Goal: Task Accomplishment & Management: Complete application form

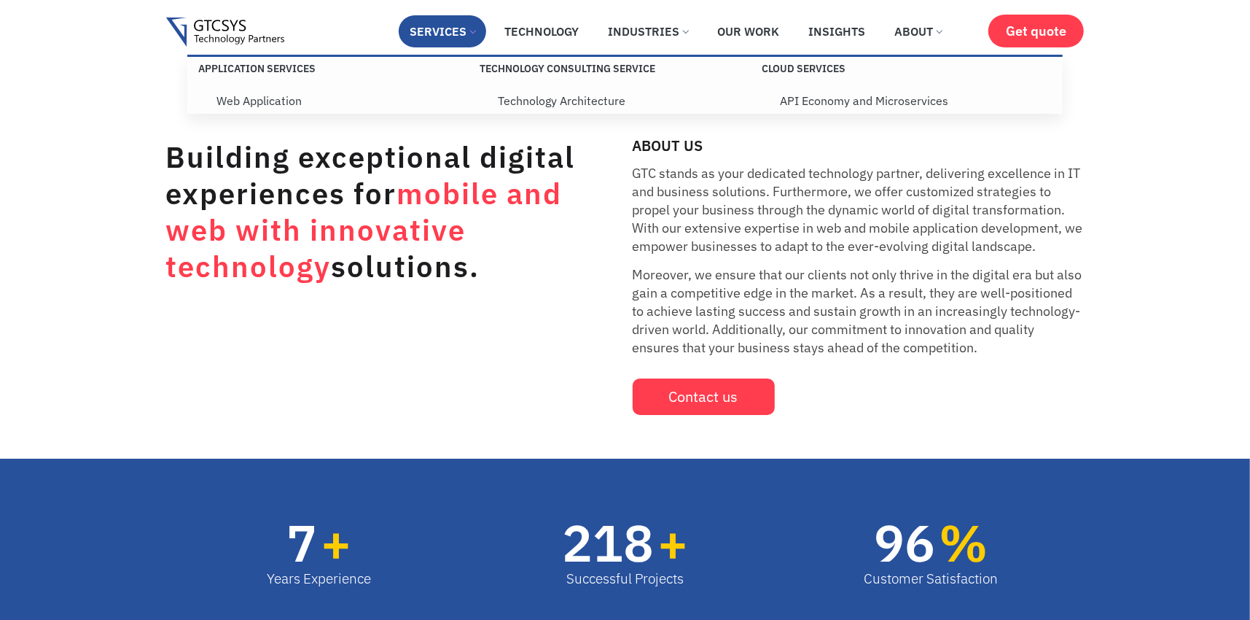
click at [454, 35] on link "Services" at bounding box center [442, 31] width 87 height 32
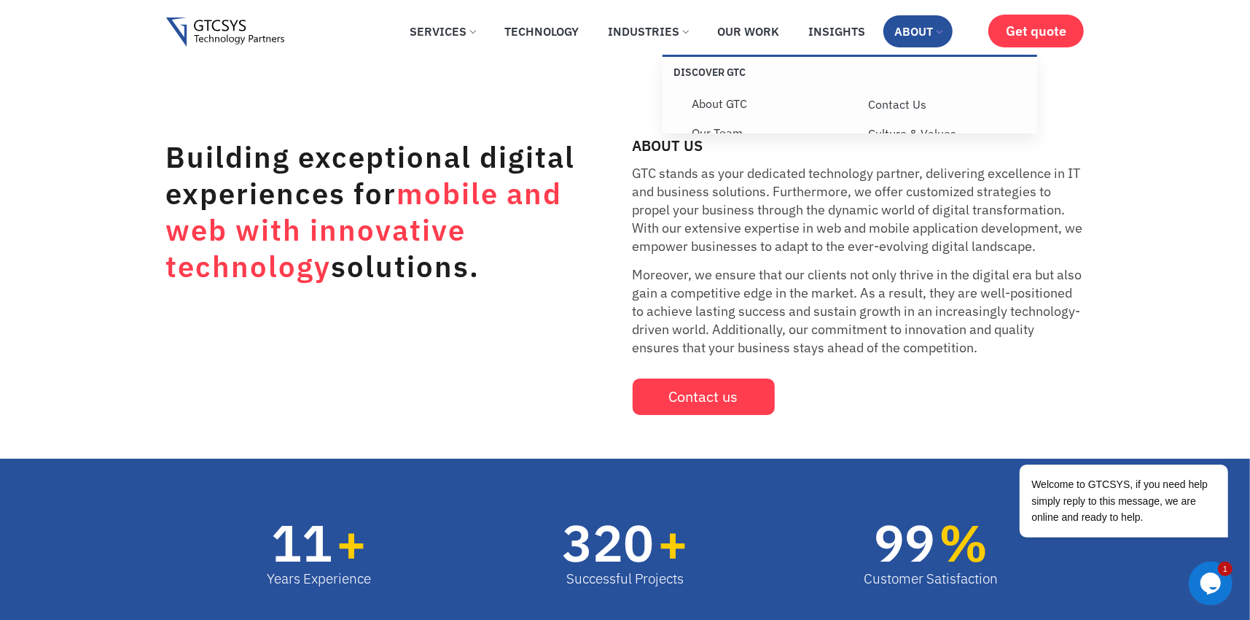
click at [921, 30] on link "About" at bounding box center [918, 31] width 69 height 32
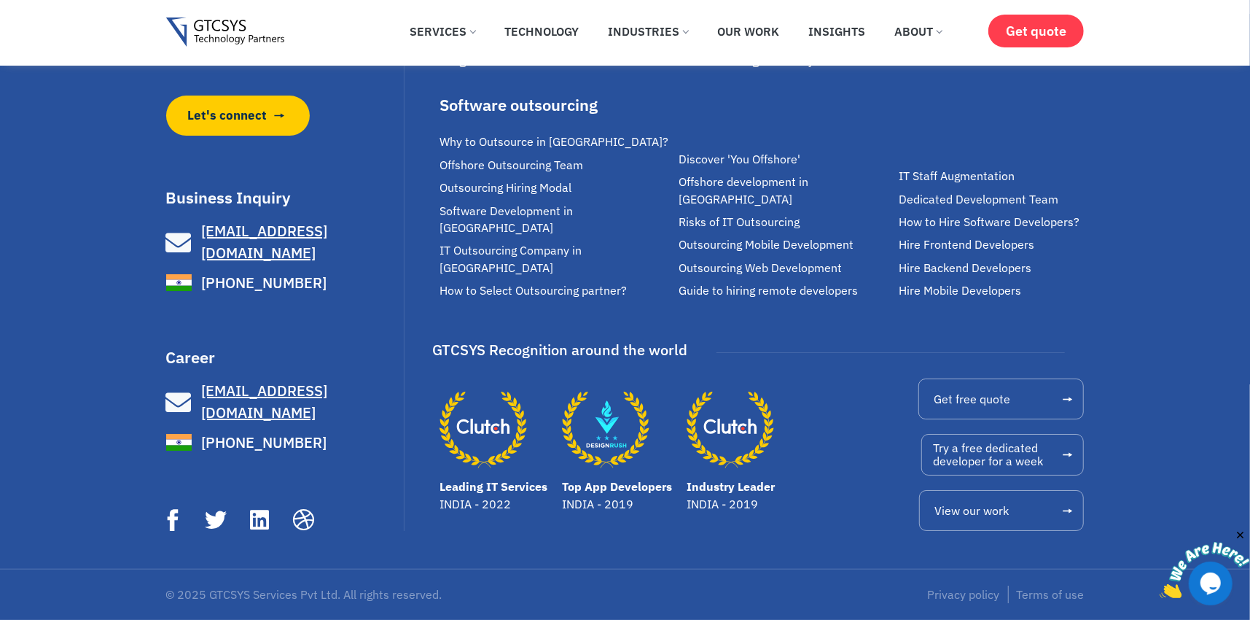
scroll to position [3937, 0]
click at [464, 44] on span "Careers" at bounding box center [463, 36] width 47 height 17
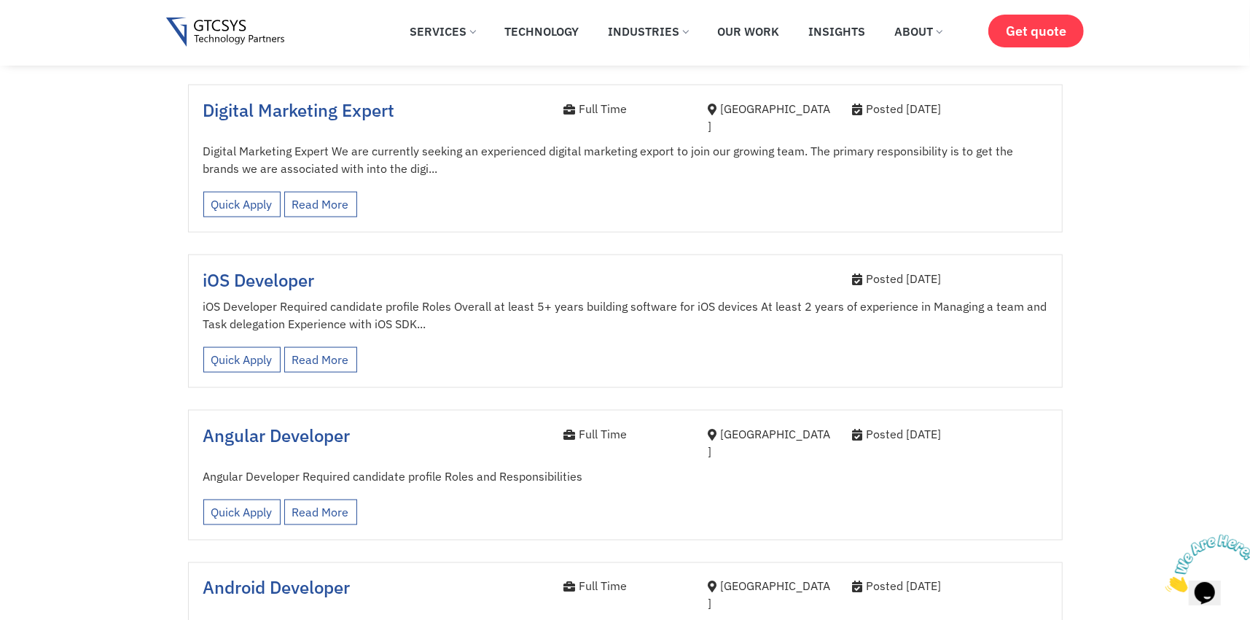
scroll to position [1458, 0]
click at [243, 499] on link "Quick Apply" at bounding box center [241, 512] width 77 height 26
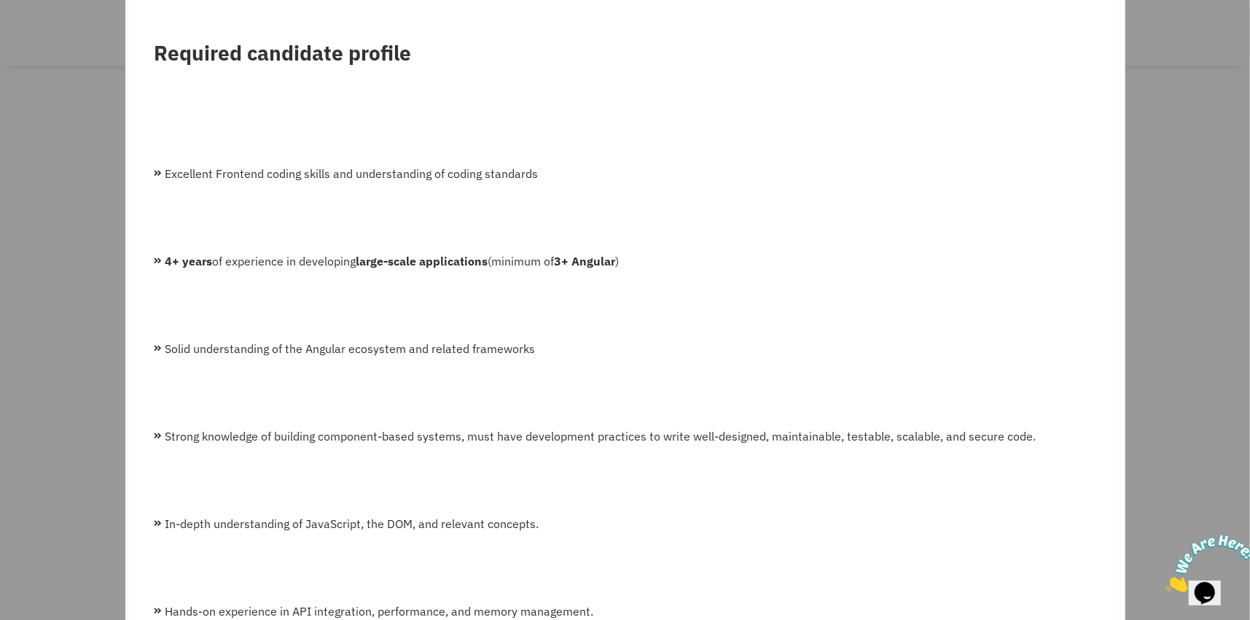
scroll to position [364, 0]
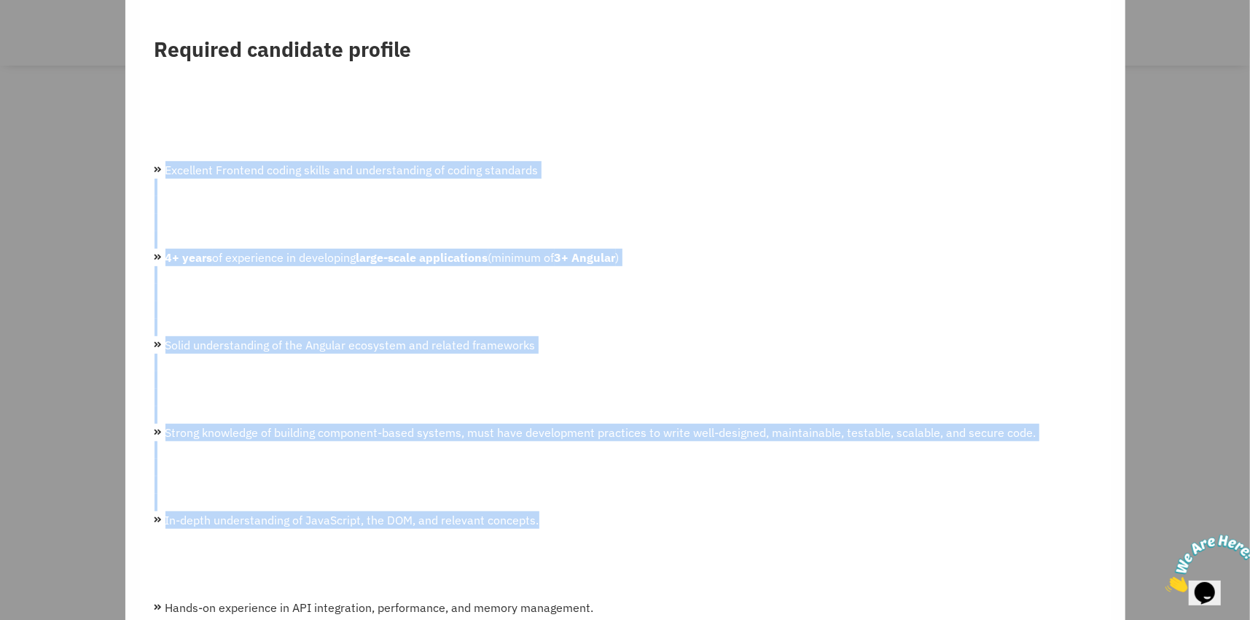
drag, startPoint x: 163, startPoint y: 158, endPoint x: 506, endPoint y: 374, distance: 405.5
click at [695, 508] on ul "Excellent Frontend coding skills and understanding of coding standards 4+ years…" at bounding box center [626, 564] width 942 height 840
click at [499, 359] on ul "Excellent Frontend coding skills and understanding of coding standards 4+ years…" at bounding box center [626, 564] width 942 height 840
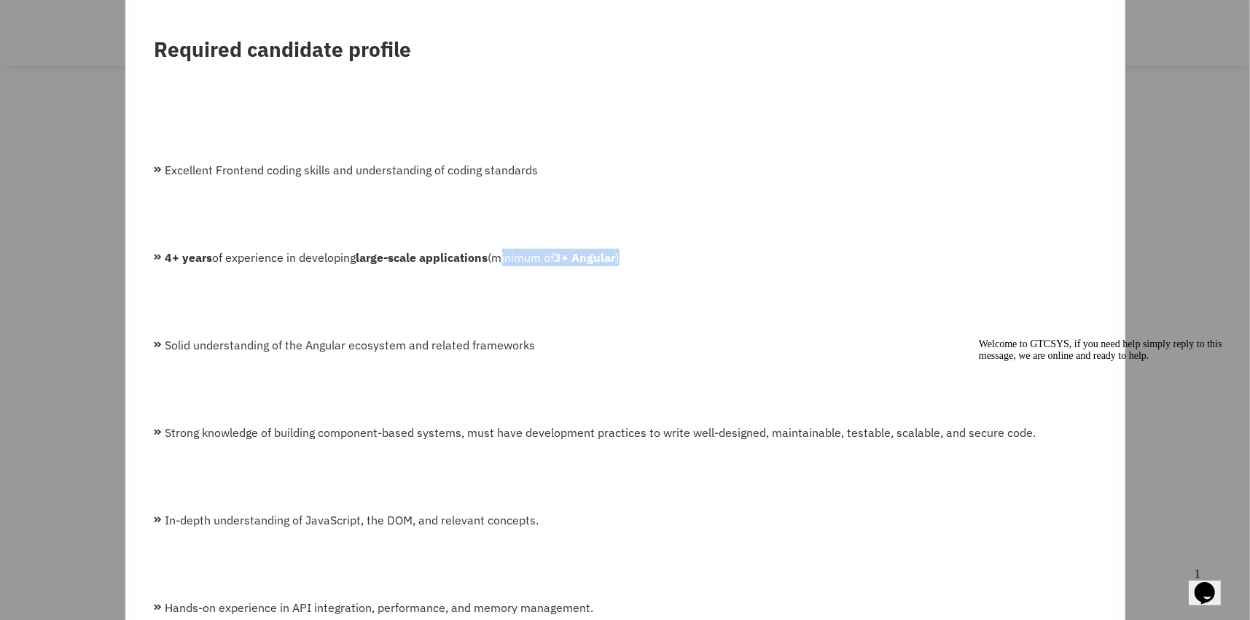
drag, startPoint x: 500, startPoint y: 235, endPoint x: 655, endPoint y: 245, distance: 155.6
click at [655, 249] on li "4+ years of experience in developing large-scale applications (minimum of 3+ An…" at bounding box center [626, 257] width 942 height 17
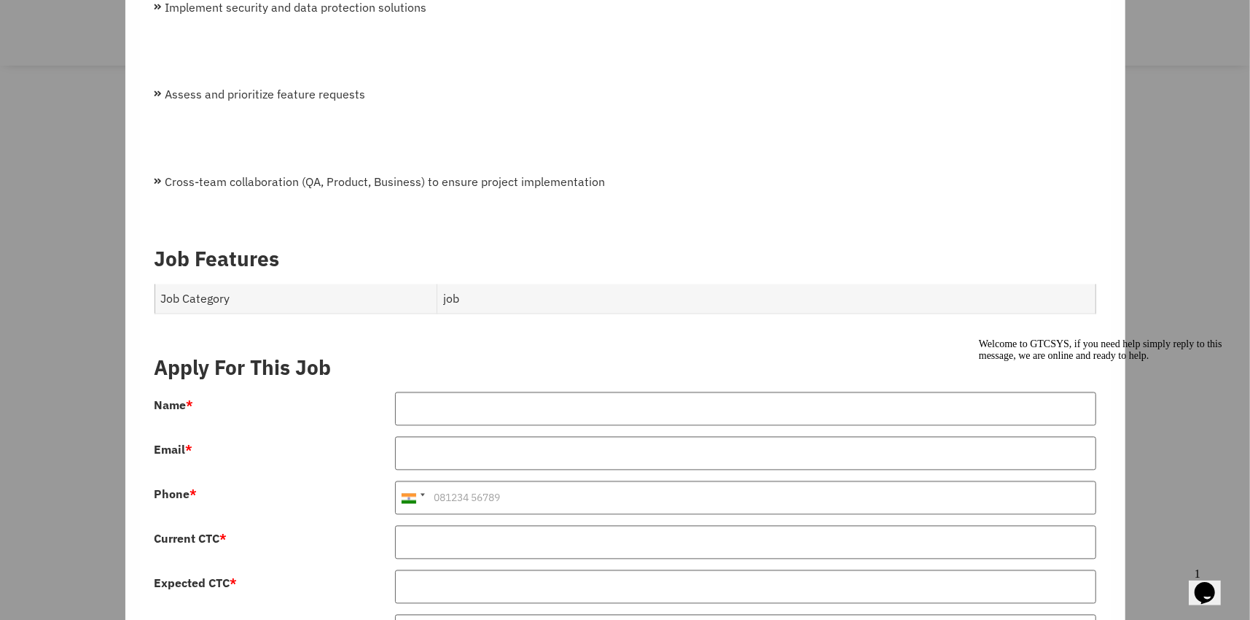
scroll to position [2102, 0]
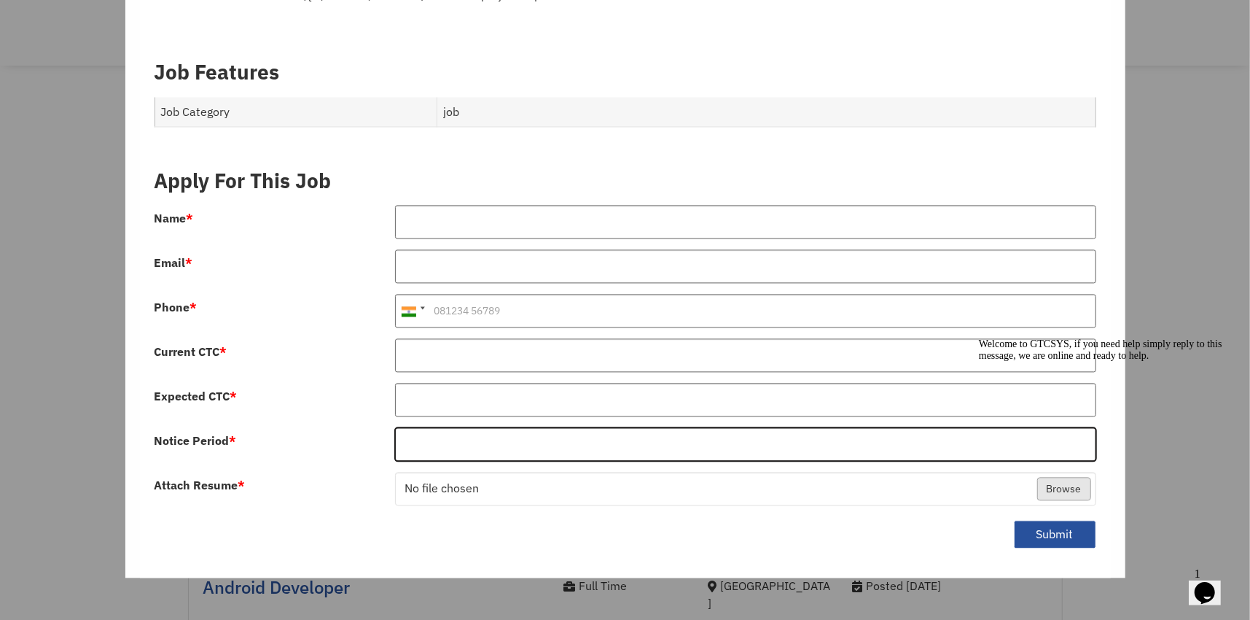
click at [446, 427] on input "Notice Period *" at bounding box center [745, 444] width 701 height 34
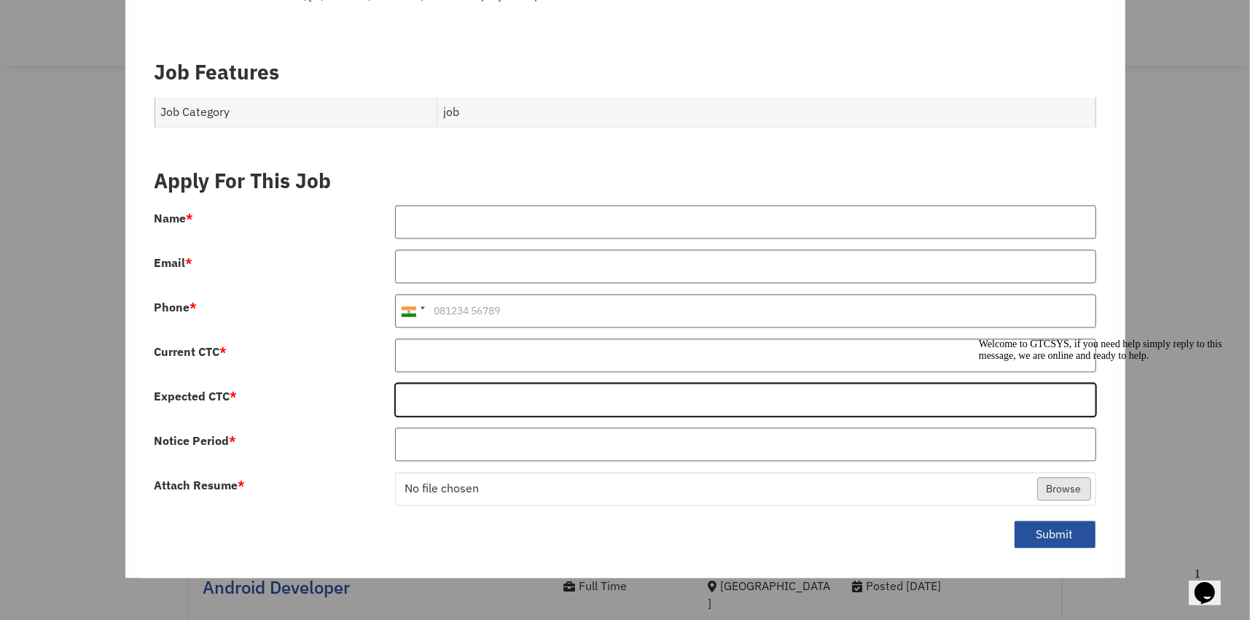
click at [443, 387] on input "Expected CTC *" at bounding box center [745, 400] width 701 height 34
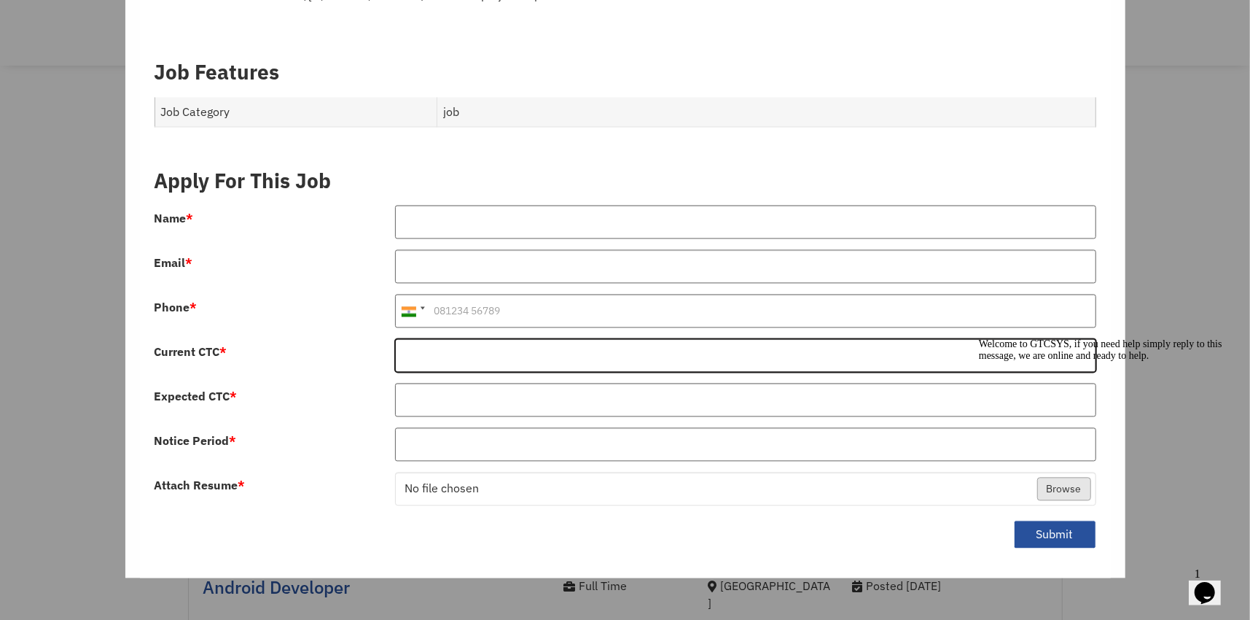
click at [437, 338] on input "Current CTC *" at bounding box center [745, 355] width 701 height 34
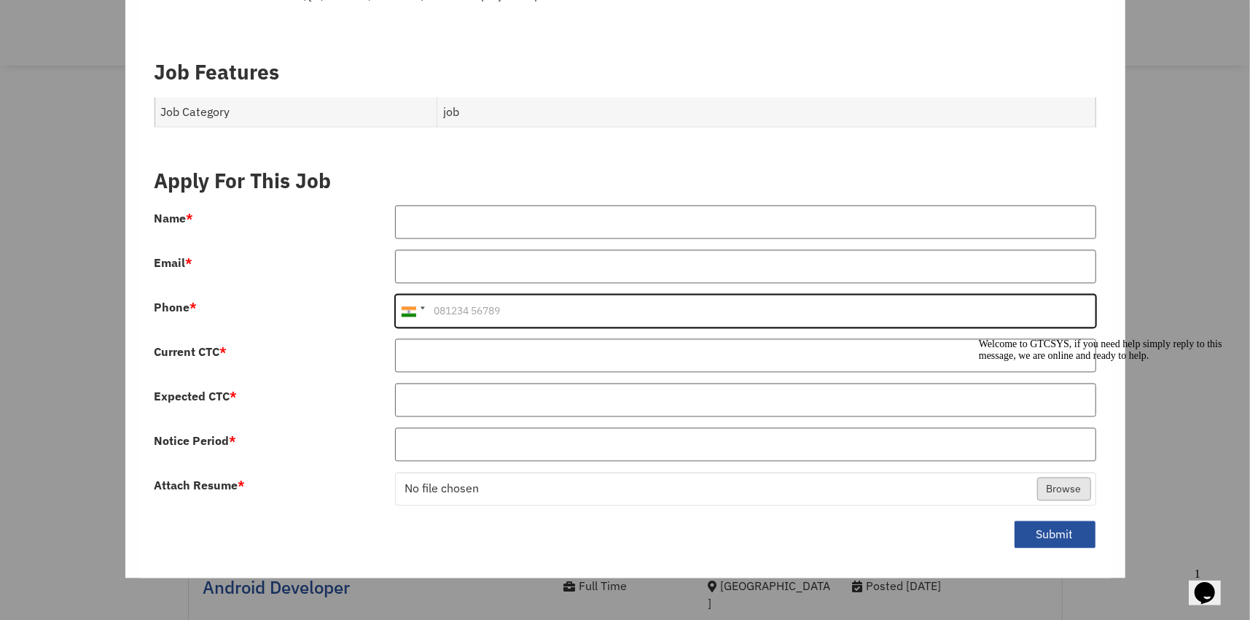
click at [437, 294] on input "Phone *" at bounding box center [745, 311] width 701 height 34
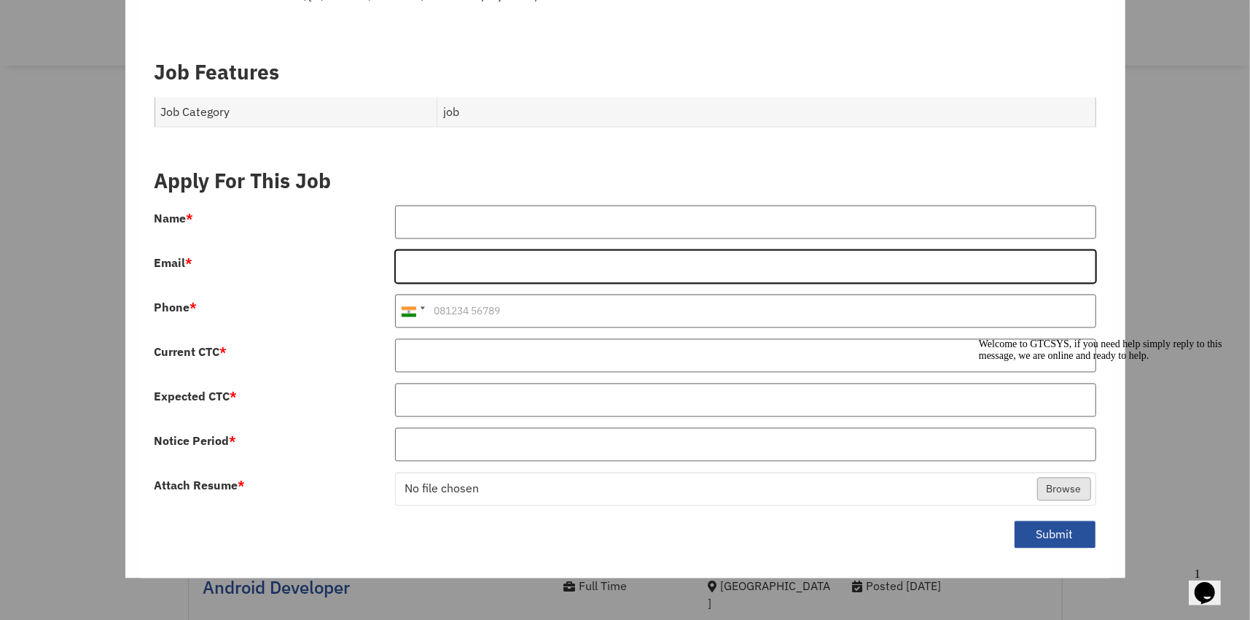
click at [447, 249] on input "Email *" at bounding box center [745, 266] width 701 height 34
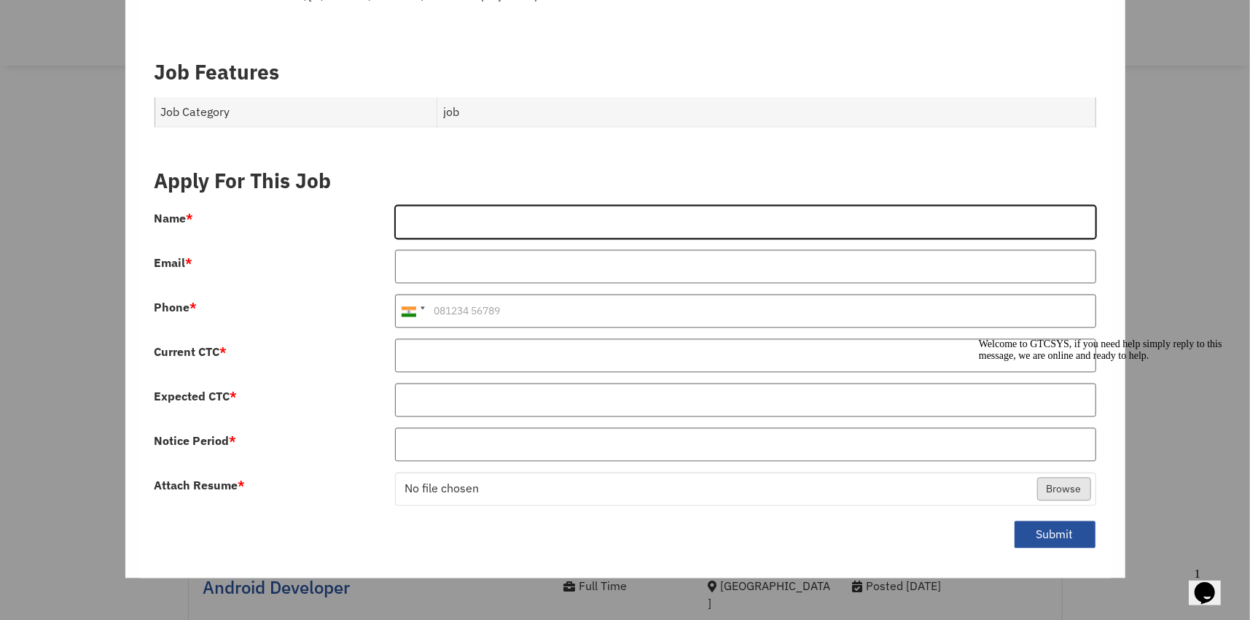
click at [453, 211] on input "Name *" at bounding box center [745, 222] width 701 height 34
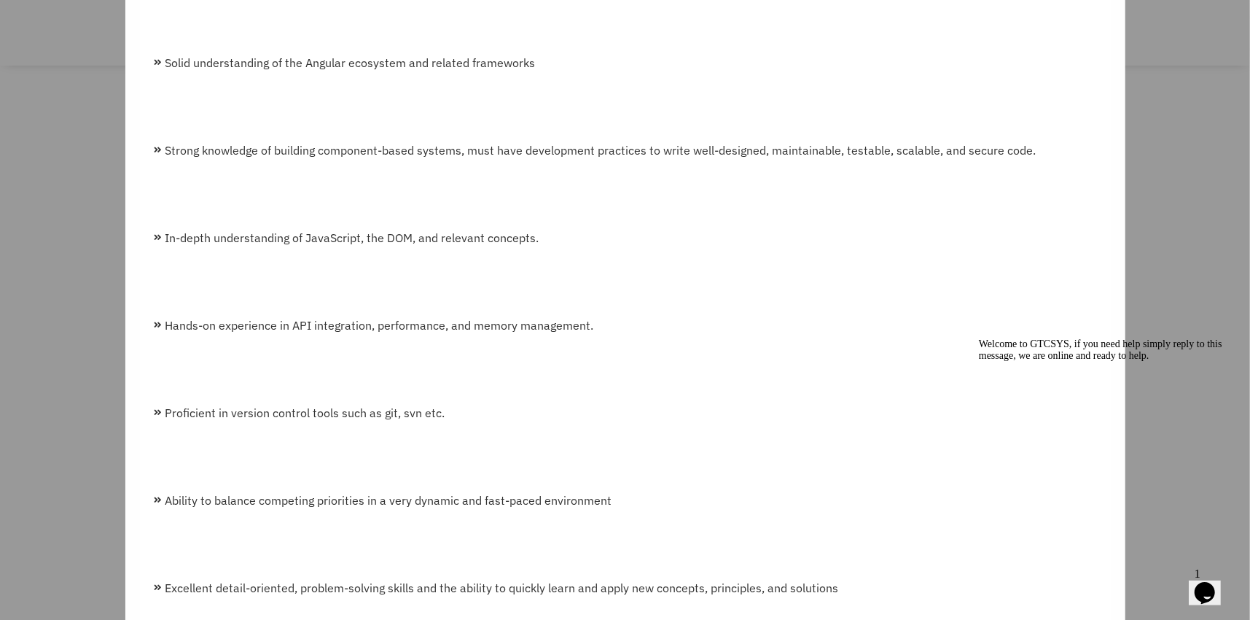
scroll to position [499, 0]
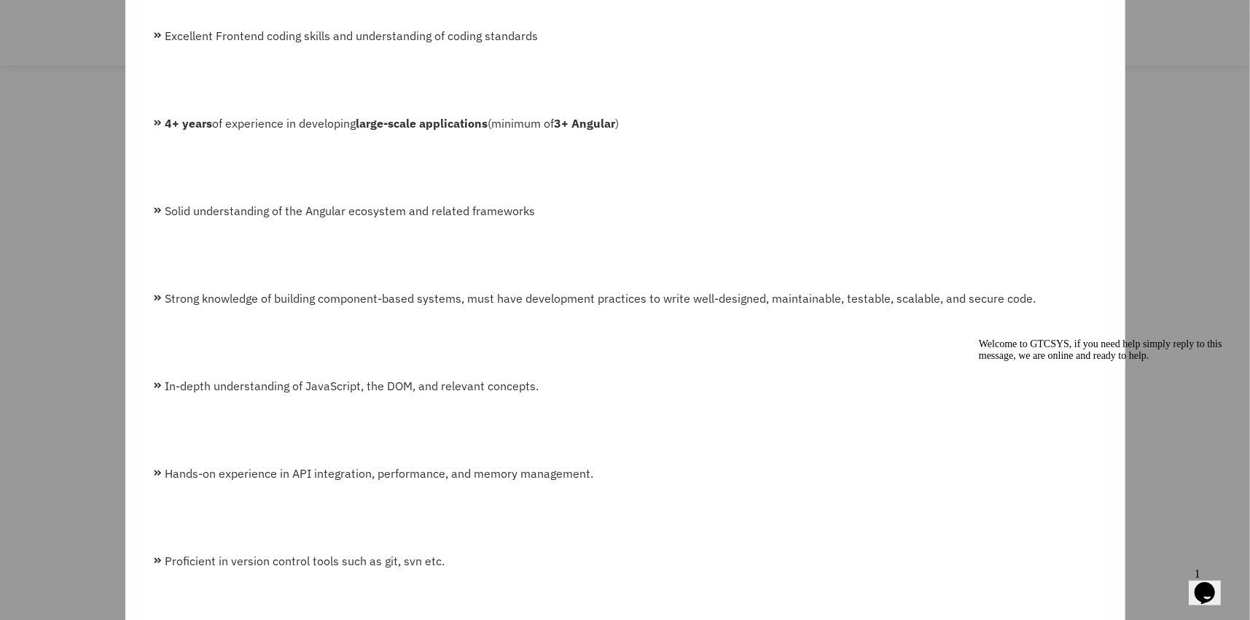
click at [757, 202] on li "Solid understanding of the Angular ecosystem and related frameworks" at bounding box center [626, 210] width 942 height 17
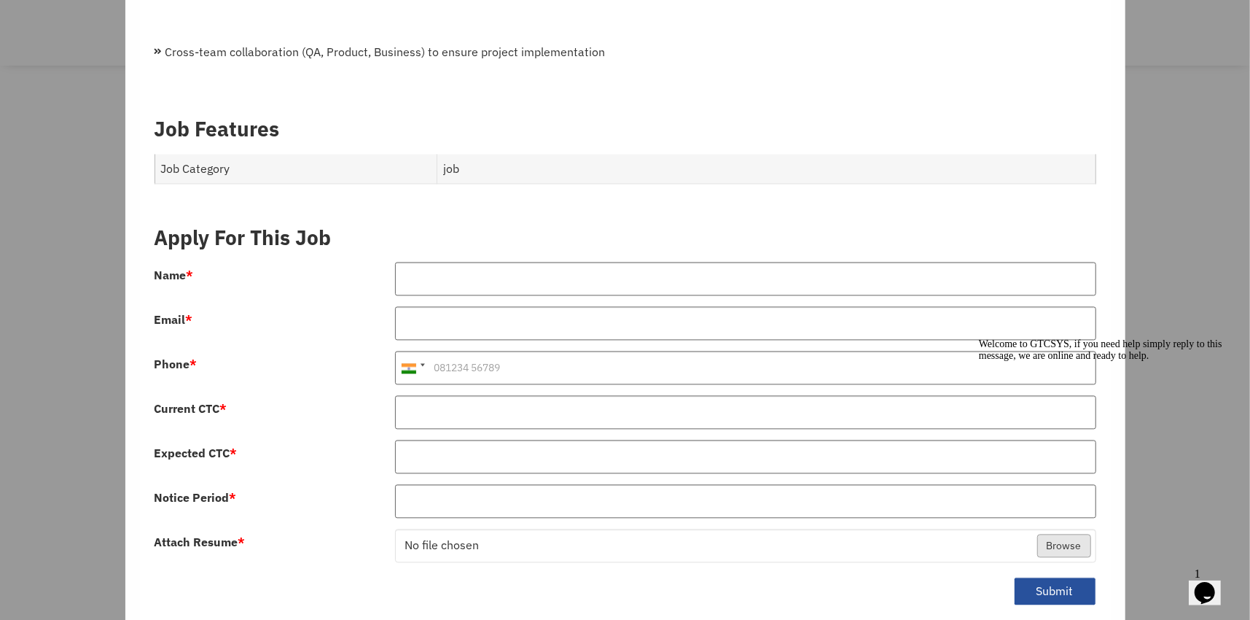
scroll to position [2102, 0]
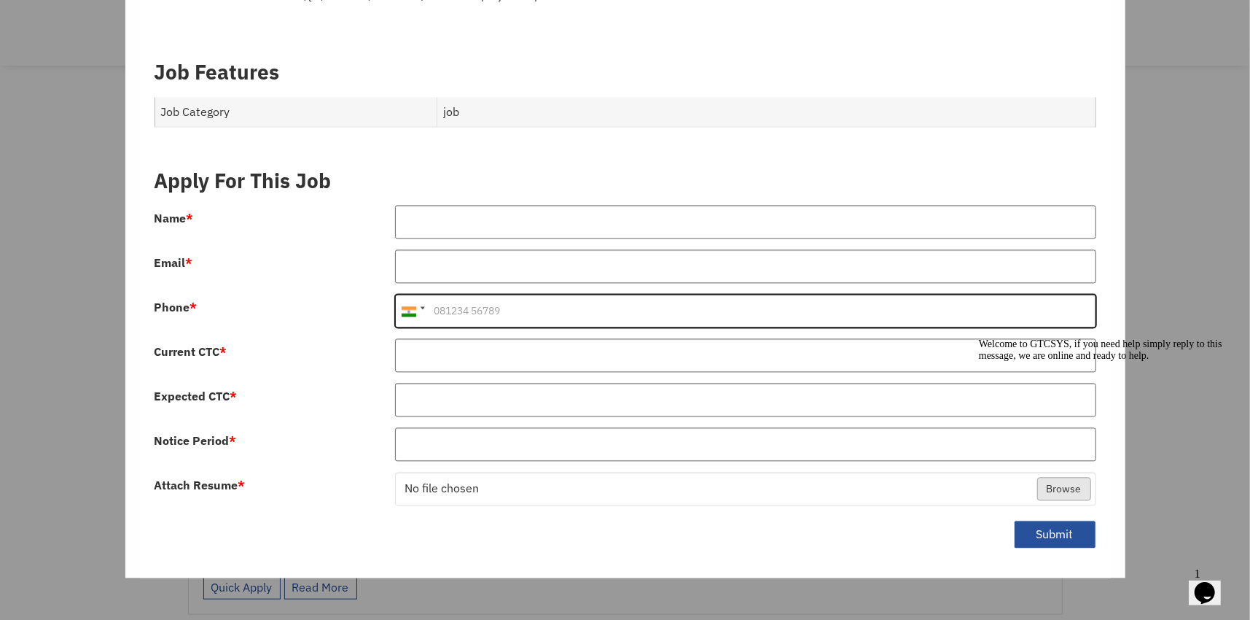
click at [440, 294] on input "Phone *" at bounding box center [745, 311] width 701 height 34
click at [476, 294] on input "Phone *" at bounding box center [745, 311] width 701 height 34
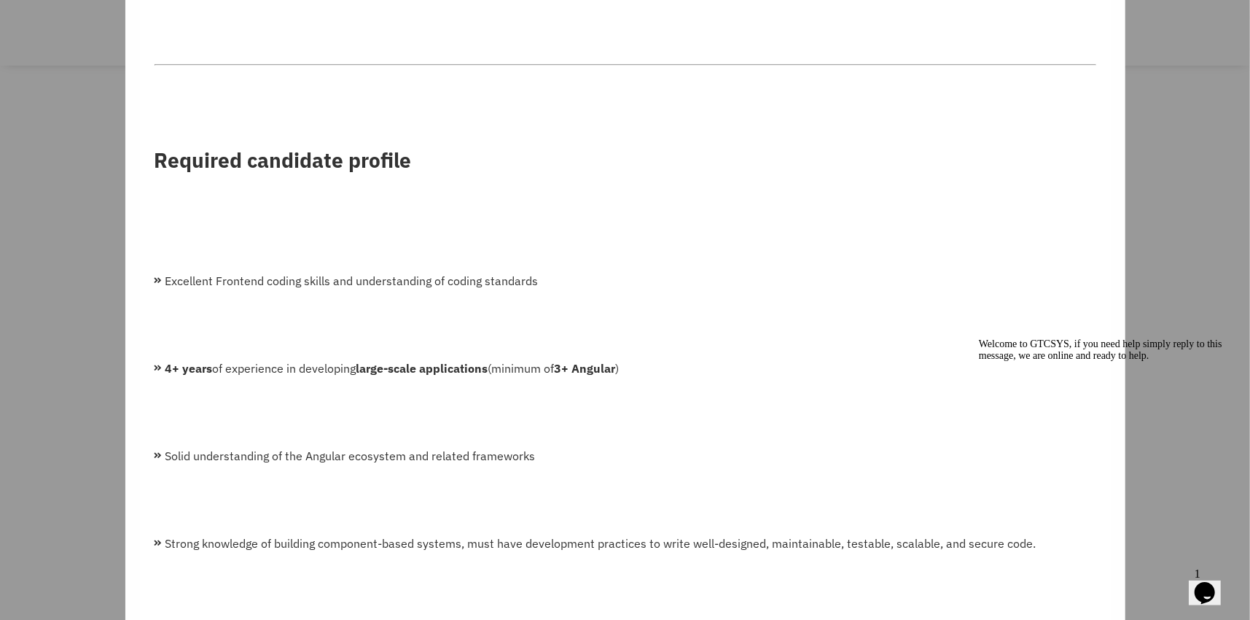
scroll to position [364, 0]
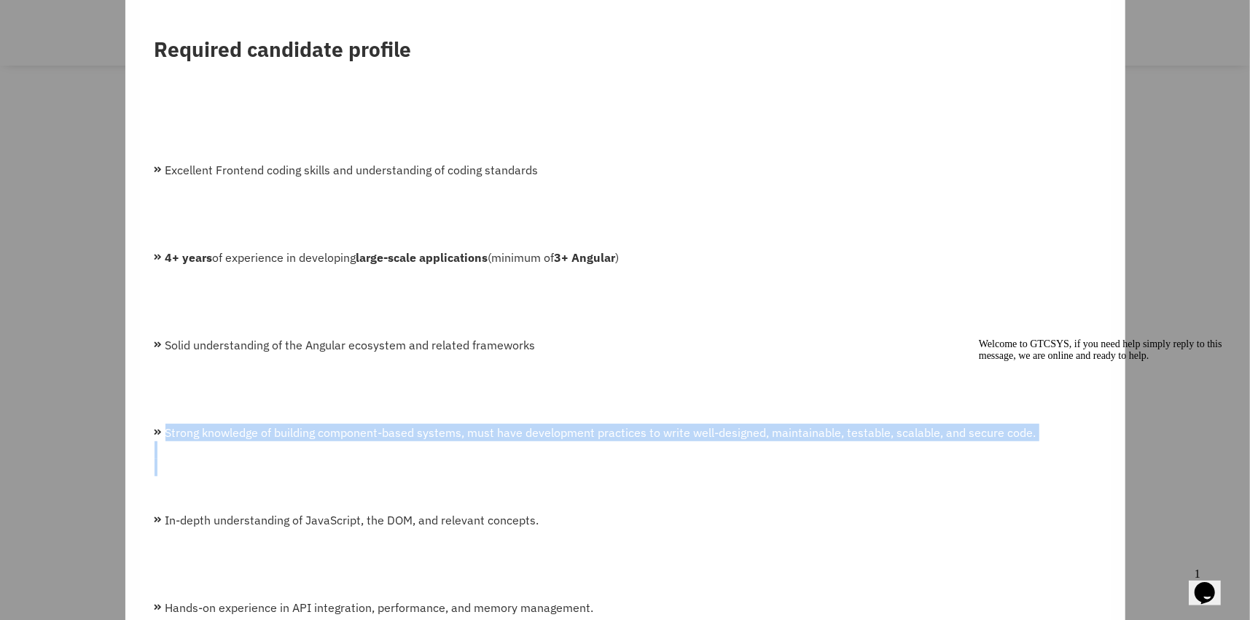
drag, startPoint x: 163, startPoint y: 407, endPoint x: 973, endPoint y: 459, distance: 812.3
click at [972, 459] on ul "Excellent Frontend coding skills and understanding of coding standards 4+ years…" at bounding box center [626, 564] width 942 height 840
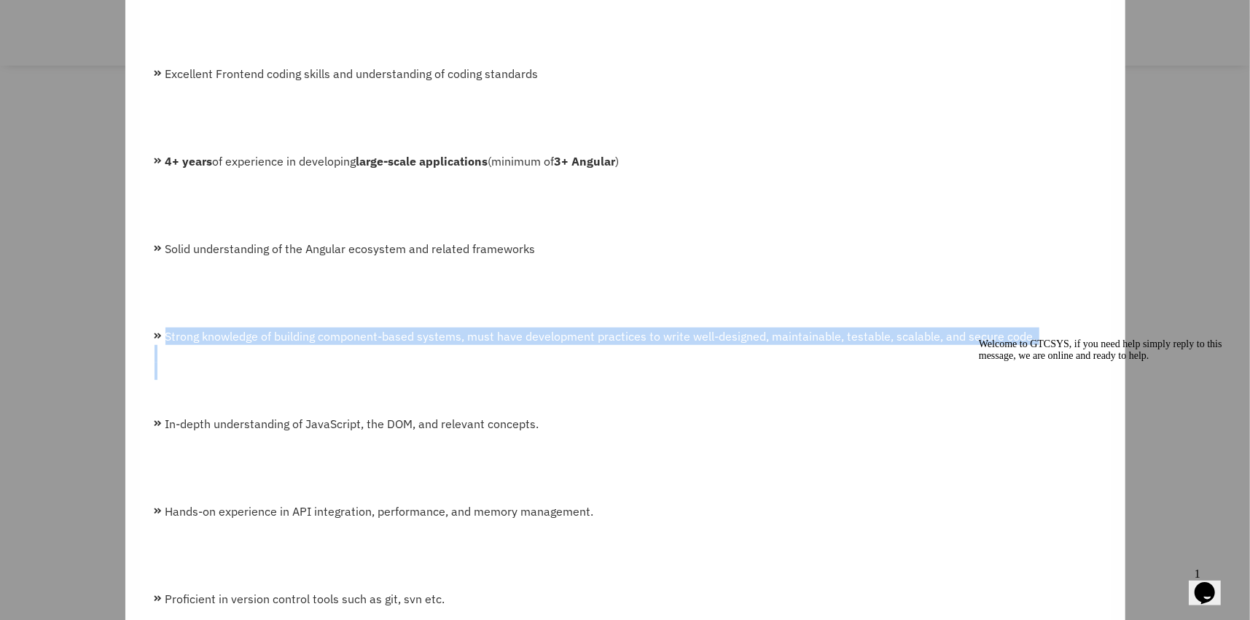
scroll to position [583, 0]
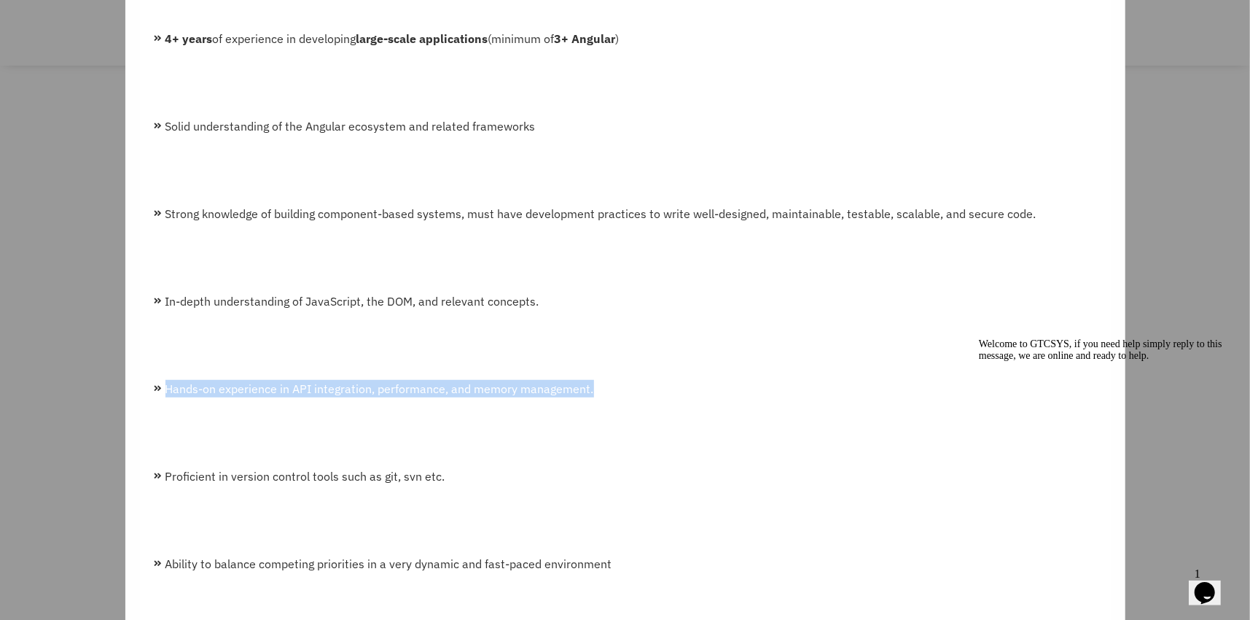
drag, startPoint x: 160, startPoint y: 375, endPoint x: 628, endPoint y: 377, distance: 468.0
click at [628, 380] on li "Hands-on experience in API integration, performance, and memory management." at bounding box center [626, 388] width 942 height 17
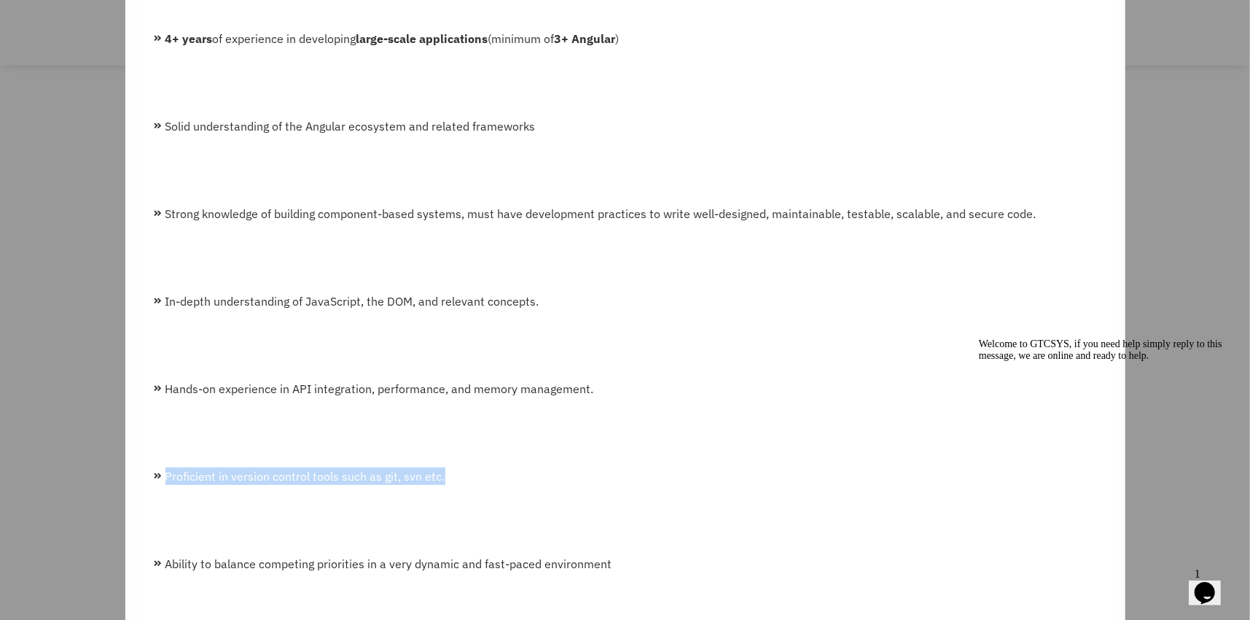
drag, startPoint x: 451, startPoint y: 457, endPoint x: 161, endPoint y: 457, distance: 289.4
click at [161, 467] on li "Proficient in version control tools such as git, svn etc." at bounding box center [626, 475] width 942 height 17
drag, startPoint x: 168, startPoint y: 548, endPoint x: 666, endPoint y: 563, distance: 498.1
click at [666, 563] on ul "Excellent Frontend coding skills and understanding of coding standards 4+ years…" at bounding box center [626, 345] width 942 height 840
click at [623, 535] on ul "Excellent Frontend coding skills and understanding of coding standards 4+ years…" at bounding box center [626, 345] width 942 height 840
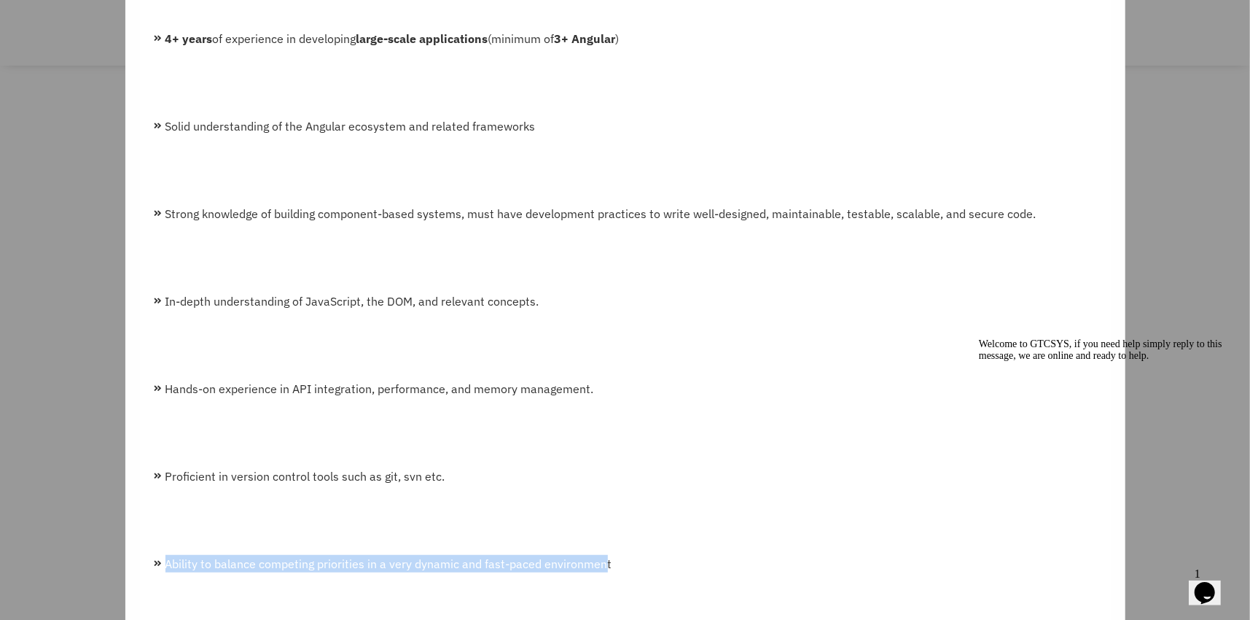
drag, startPoint x: 602, startPoint y: 553, endPoint x: 165, endPoint y: 542, distance: 437.5
click at [165, 555] on li "Ability to balance competing priorities in a very dynamic and fast-paced enviro…" at bounding box center [626, 563] width 942 height 17
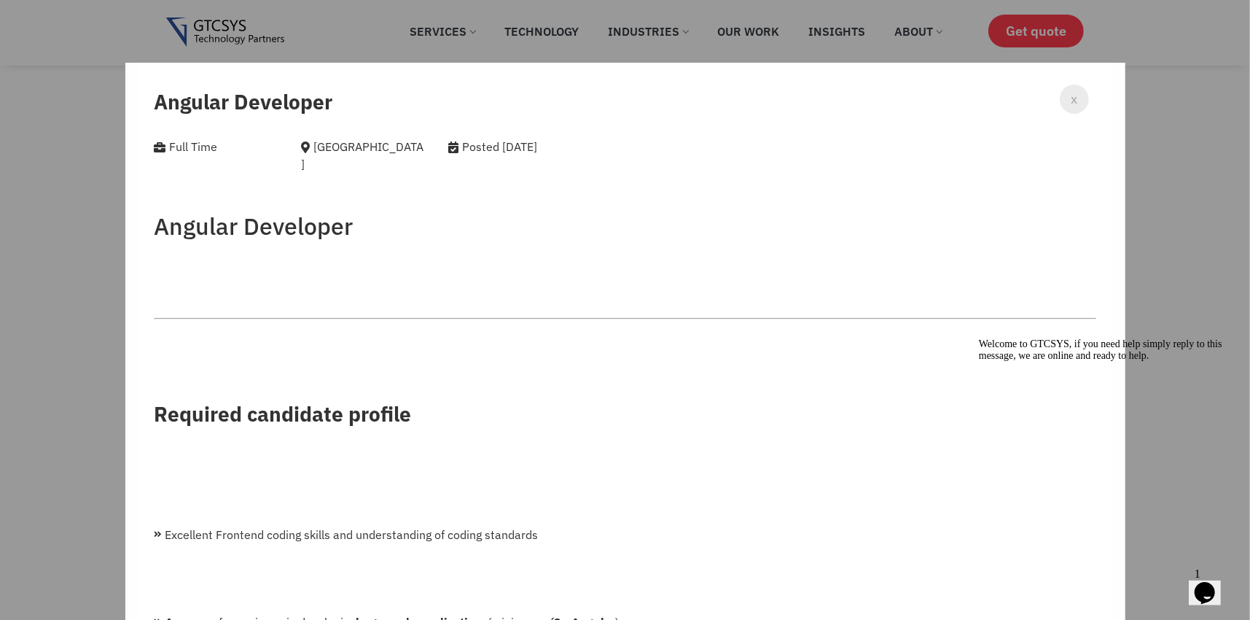
scroll to position [656, 0]
click at [0, 248] on div "x Angular Developer Full Time Ahmedabad Posted 2 years ago Angular Developer Re…" at bounding box center [625, 310] width 1250 height 620
click at [4, 246] on div "x Angular Developer Full Time Ahmedabad Posted 2 years ago Angular Developer Re…" at bounding box center [625, 310] width 1250 height 620
click at [24, 225] on div "x Angular Developer Full Time Ahmedabad Posted 2 years ago Angular Developer Re…" at bounding box center [625, 310] width 1250 height 620
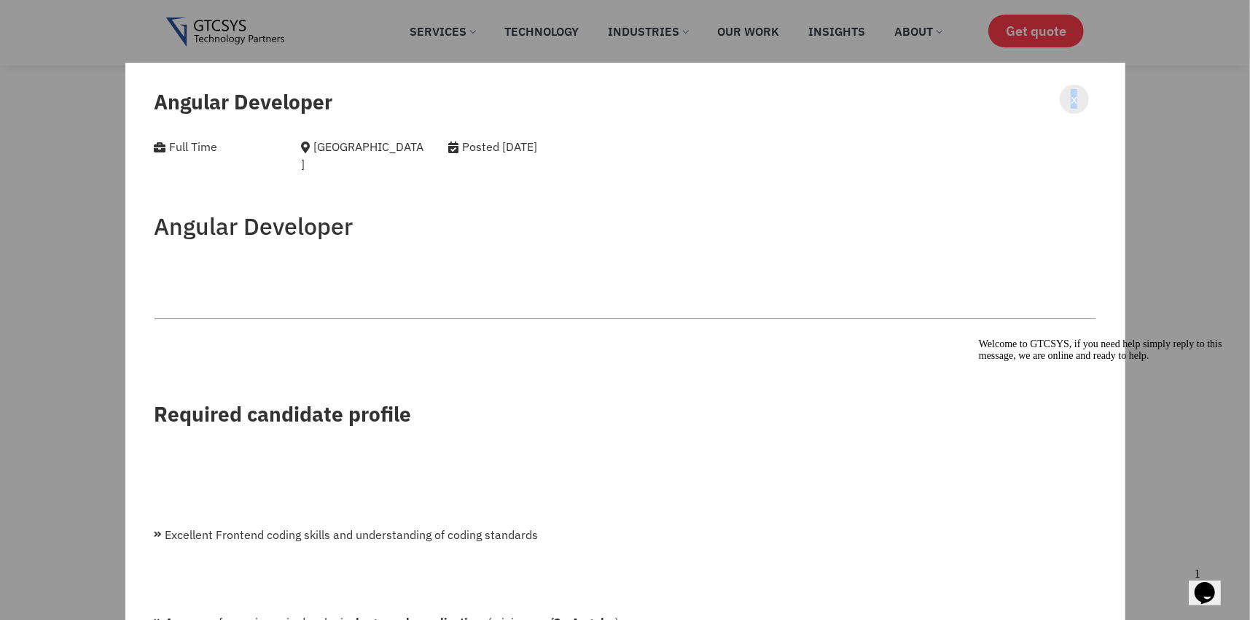
click at [1071, 104] on span "x" at bounding box center [1074, 99] width 7 height 20
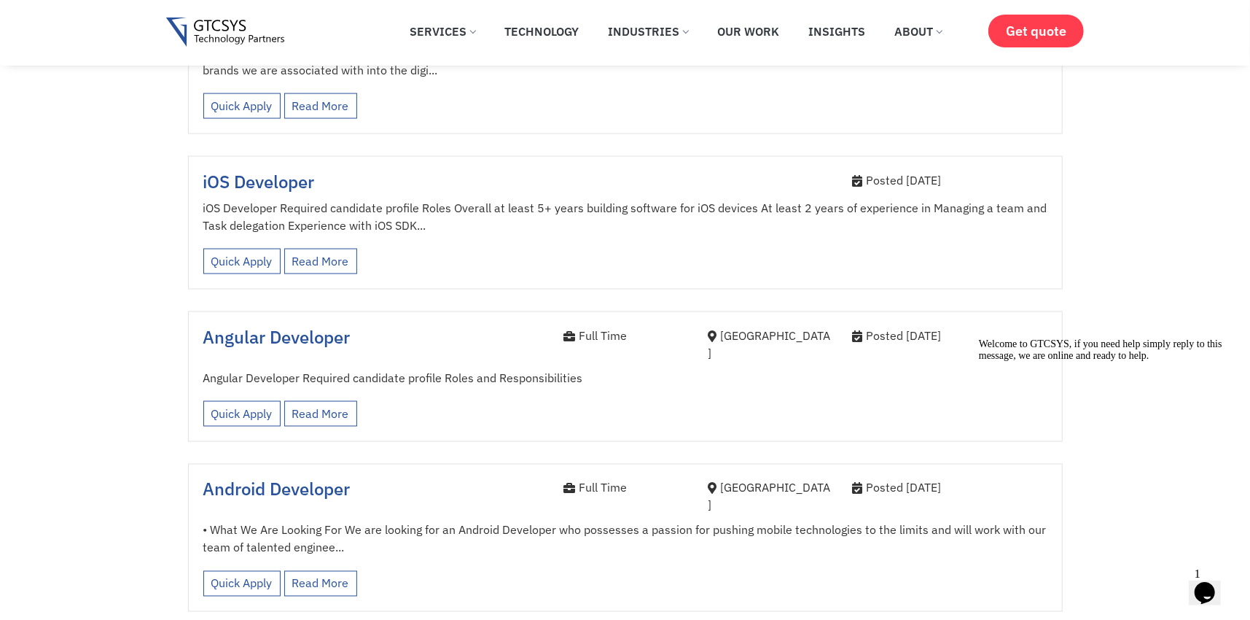
scroll to position [1531, 0]
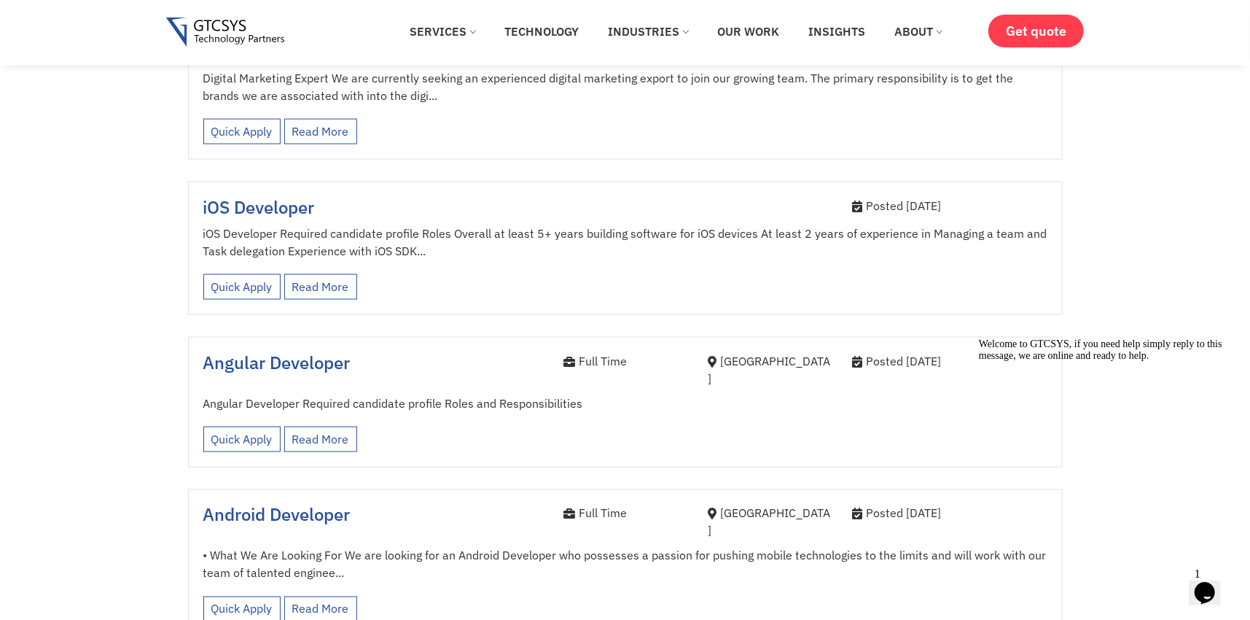
drag, startPoint x: 962, startPoint y: 314, endPoint x: 836, endPoint y: 320, distance: 126.2
click at [836, 352] on div "Angular Developer Full Time Ahmedabad Posted 2 years ago" at bounding box center [625, 373] width 866 height 42
click at [750, 352] on div "Ahmedabad" at bounding box center [770, 369] width 122 height 35
click at [592, 352] on div "Full Time" at bounding box center [625, 360] width 122 height 17
drag, startPoint x: 209, startPoint y: 344, endPoint x: 650, endPoint y: 335, distance: 441.1
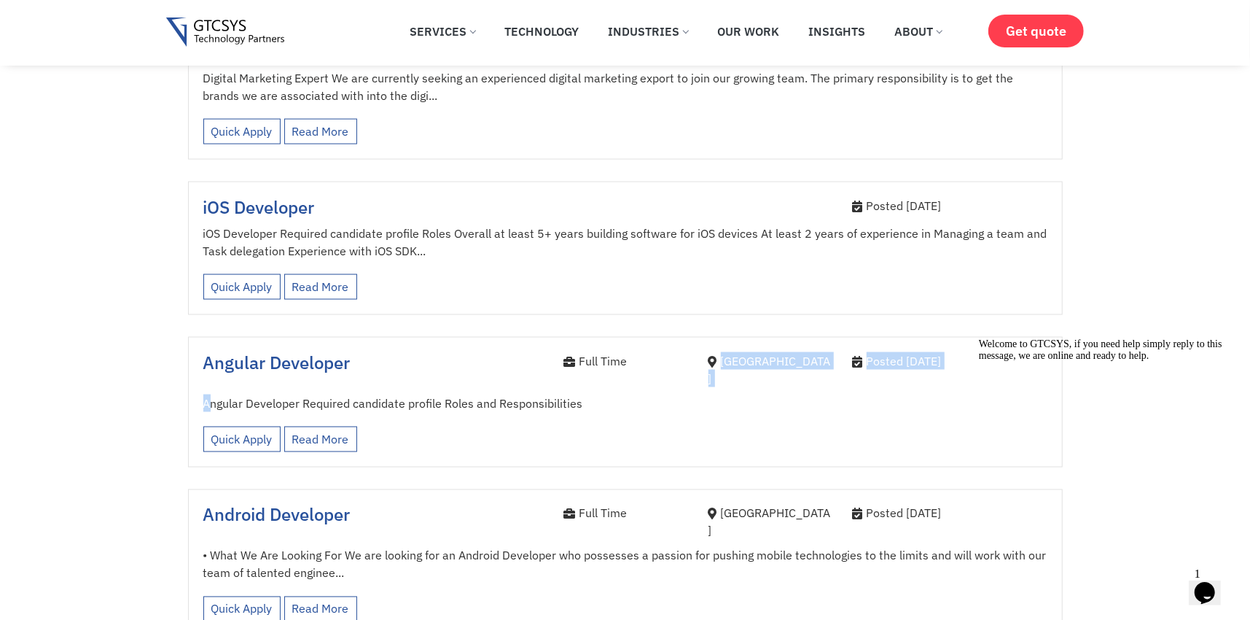
click at [650, 337] on div "Angular Developer Full Time Ahmedabad Posted 2 years ago Angular Developer Requ…" at bounding box center [625, 402] width 875 height 130
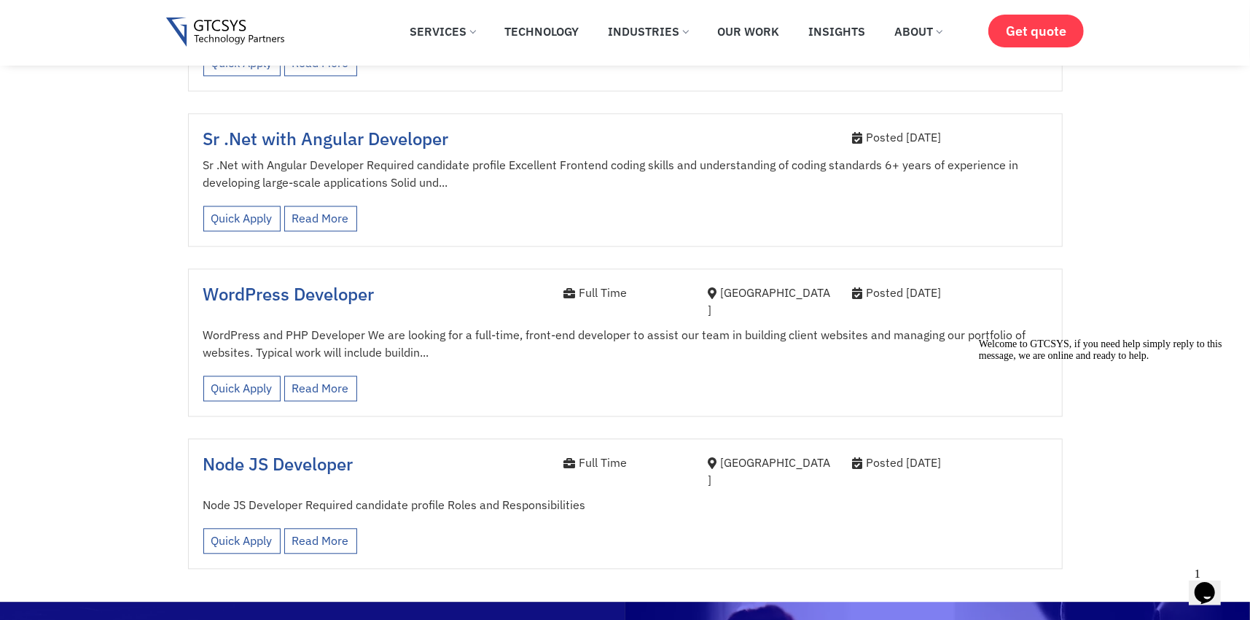
scroll to position [2187, 0]
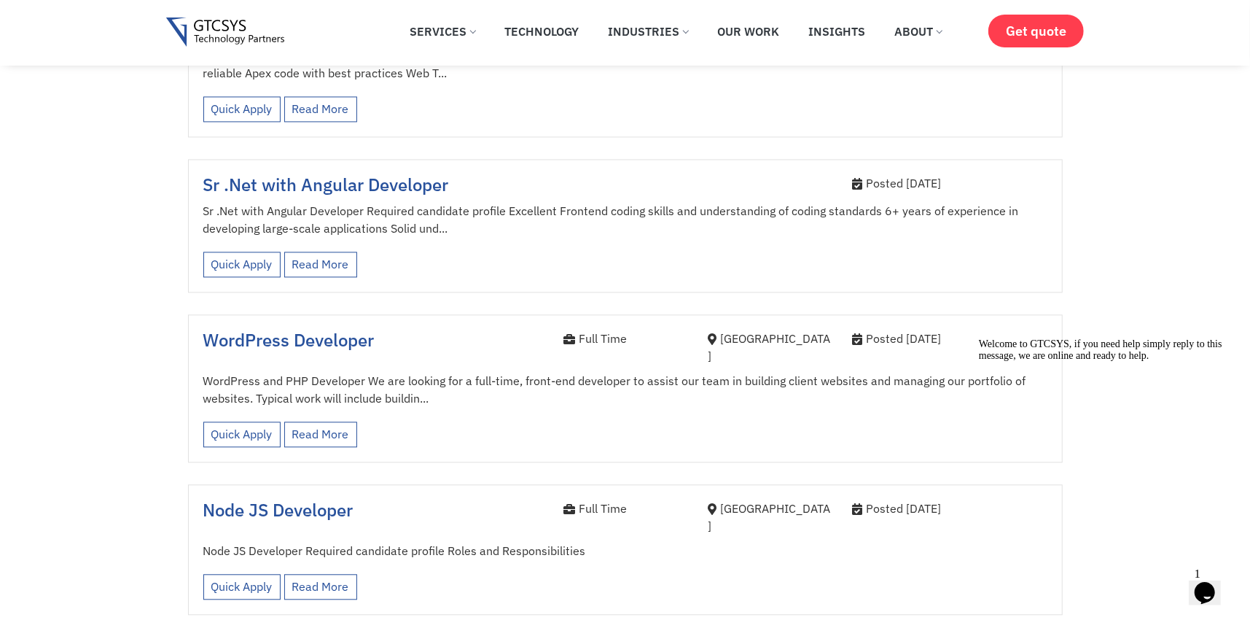
drag, startPoint x: 198, startPoint y: 256, endPoint x: 443, endPoint y: 373, distance: 272.3
click at [443, 373] on div "WordPress Developer Full Time Ahmedabad Posted 2 years ago WordPress and PHP De…" at bounding box center [625, 388] width 875 height 148
click at [420, 414] on div "Quick Apply Read More View less" at bounding box center [625, 434] width 844 height 40
click at [226, 421] on link "Quick Apply" at bounding box center [241, 434] width 77 height 26
click at [232, 421] on link "Quick Apply" at bounding box center [241, 434] width 77 height 26
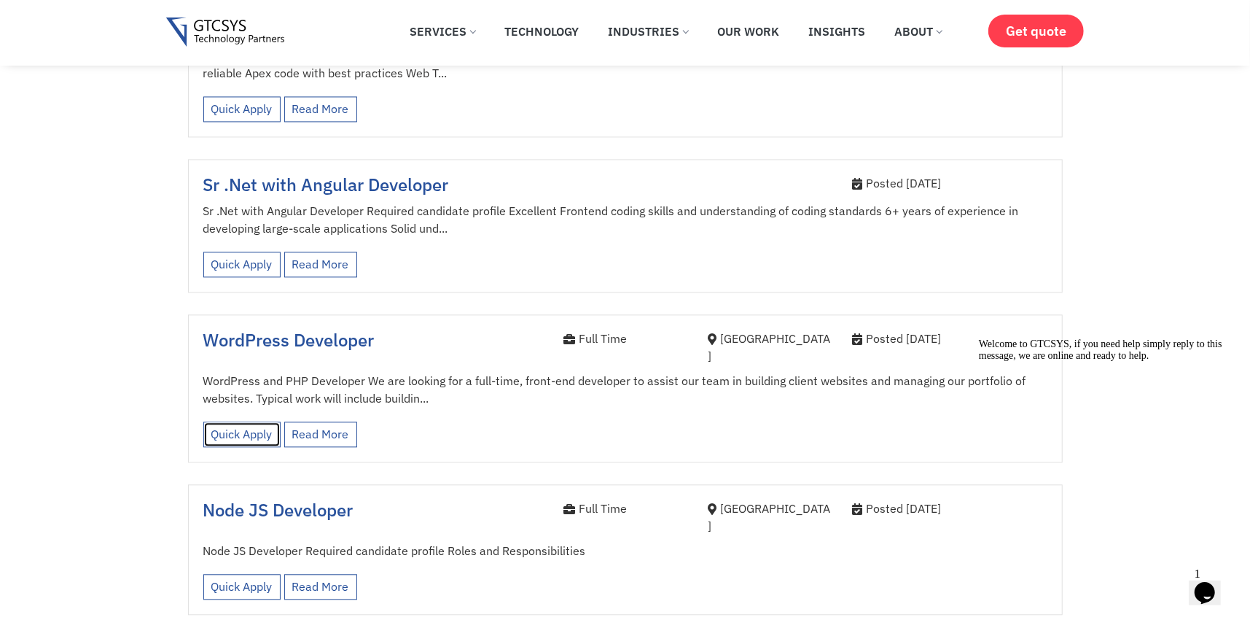
click at [232, 421] on link "Quick Apply" at bounding box center [241, 434] width 77 height 26
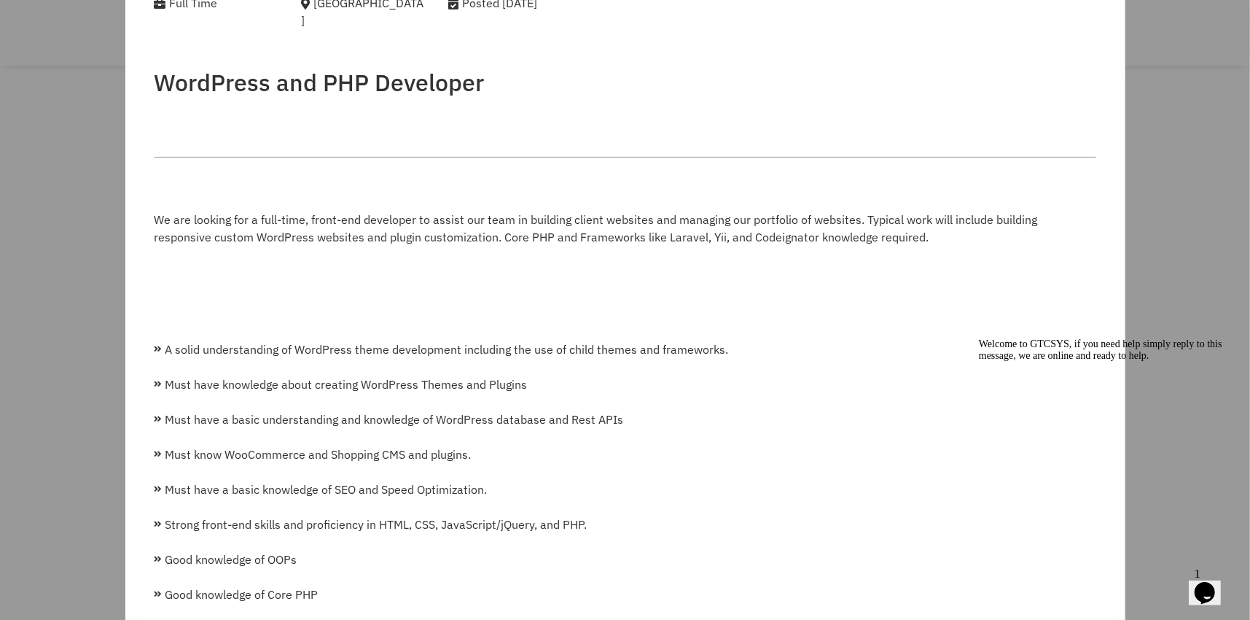
scroll to position [0, 0]
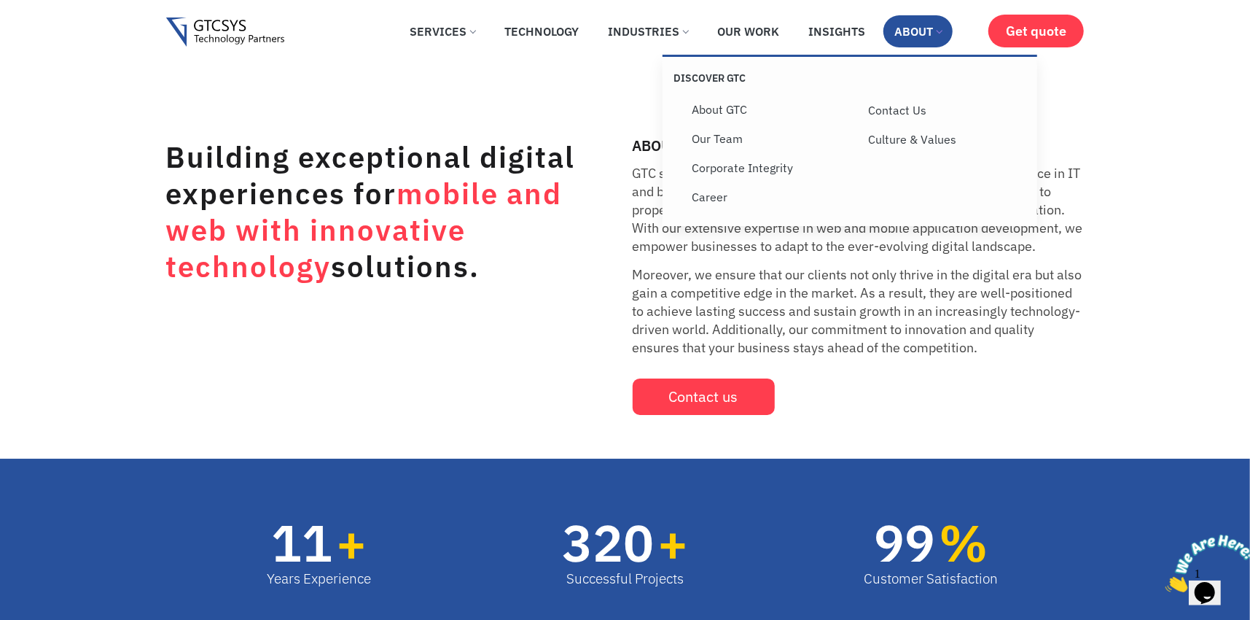
click at [946, 22] on link "About" at bounding box center [918, 31] width 69 height 32
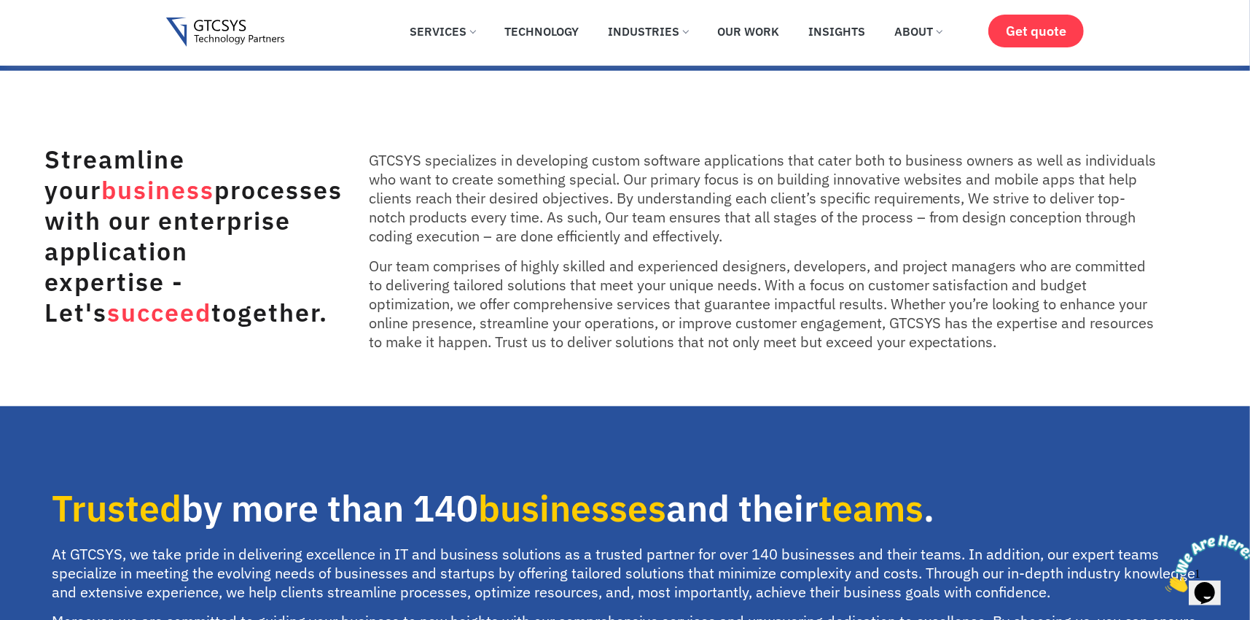
scroll to position [219, 0]
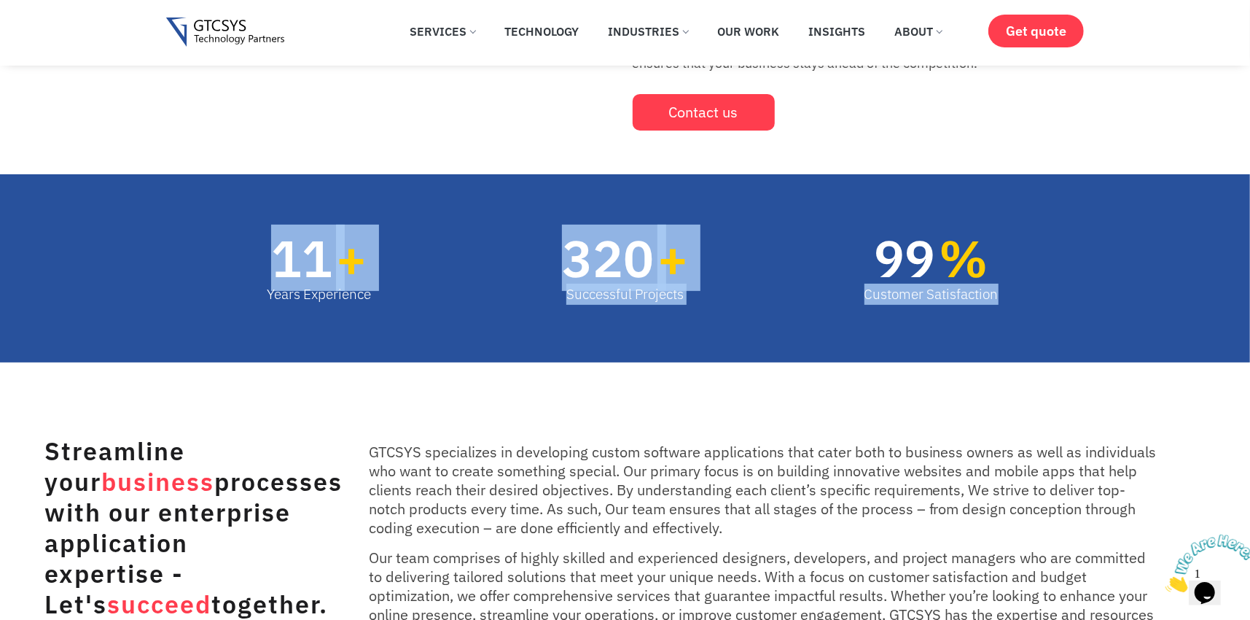
drag, startPoint x: 217, startPoint y: 247, endPoint x: 1108, endPoint y: 293, distance: 892.7
click at [1108, 293] on div "Years Experience 11 + Successful Projects 320 + Customer Satisfaction 99 %" at bounding box center [625, 268] width 1250 height 189
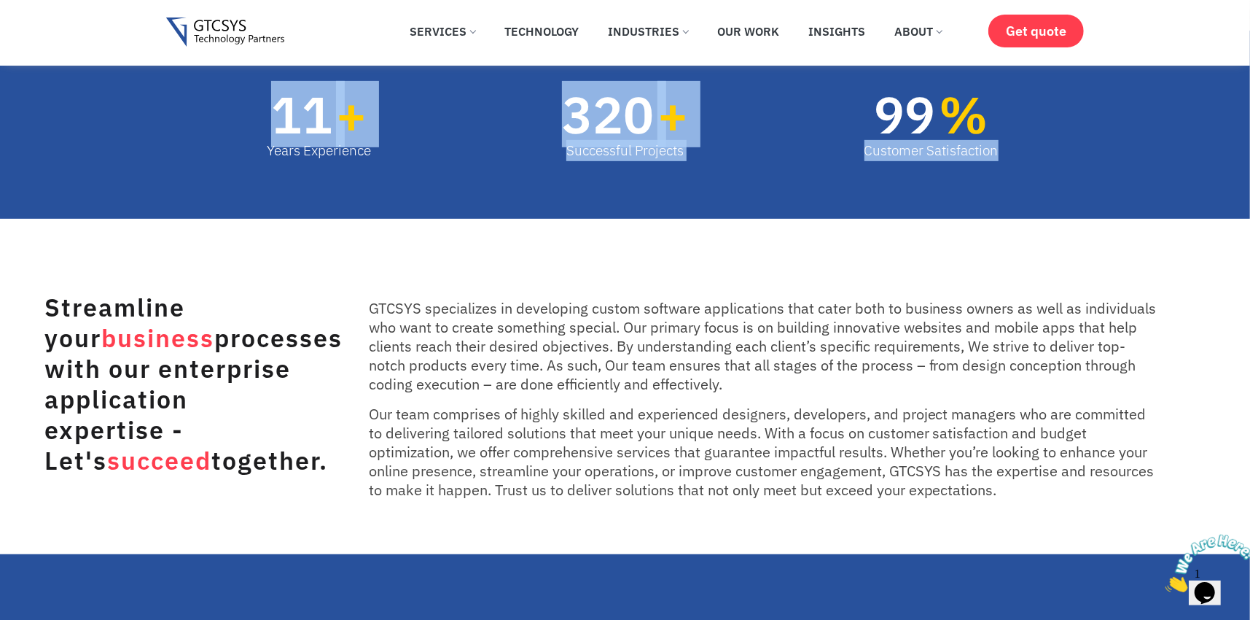
scroll to position [583, 0]
